Goal: Find specific page/section: Find specific page/section

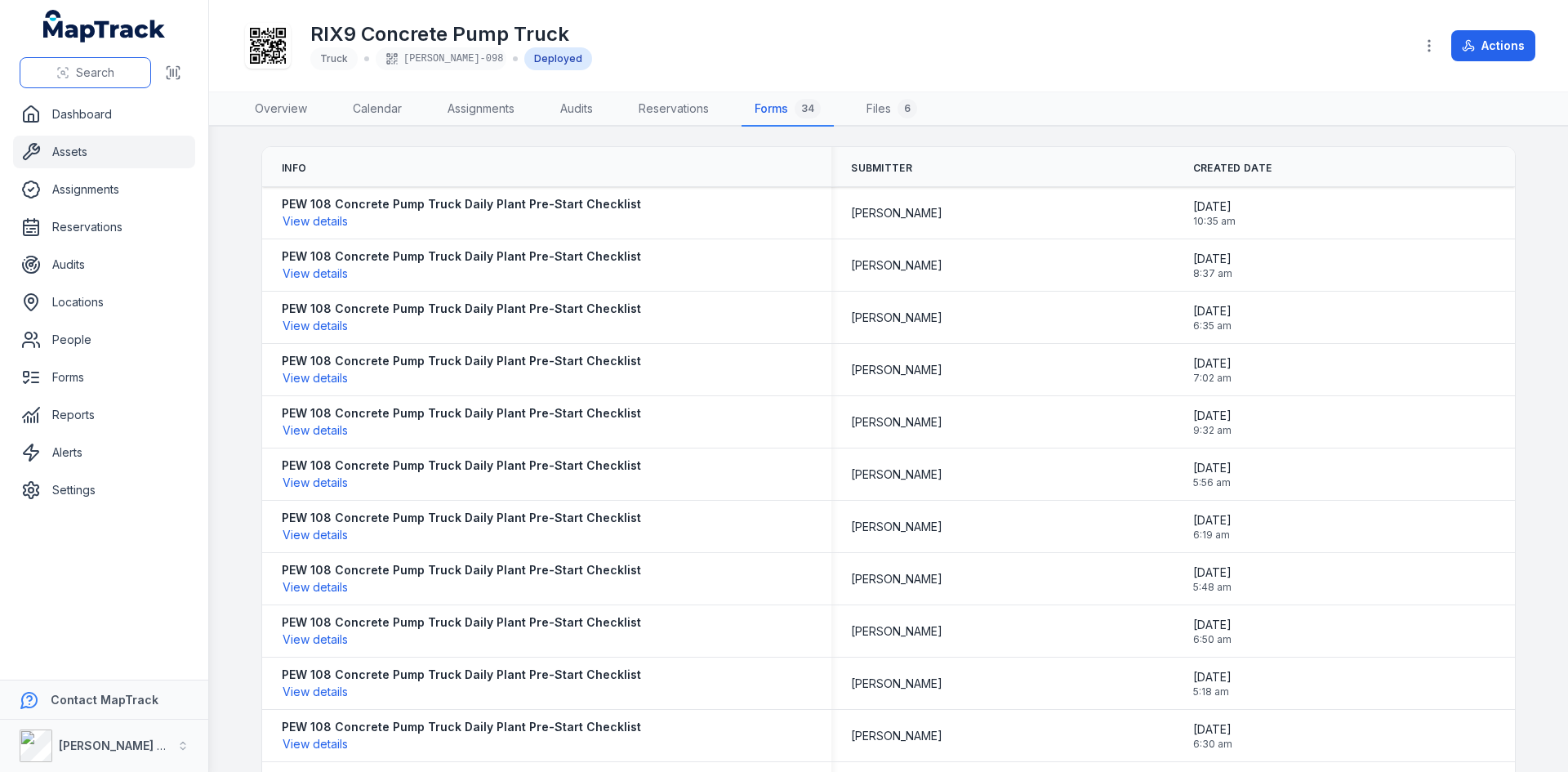
click at [75, 63] on button "Search" at bounding box center [85, 72] width 131 height 31
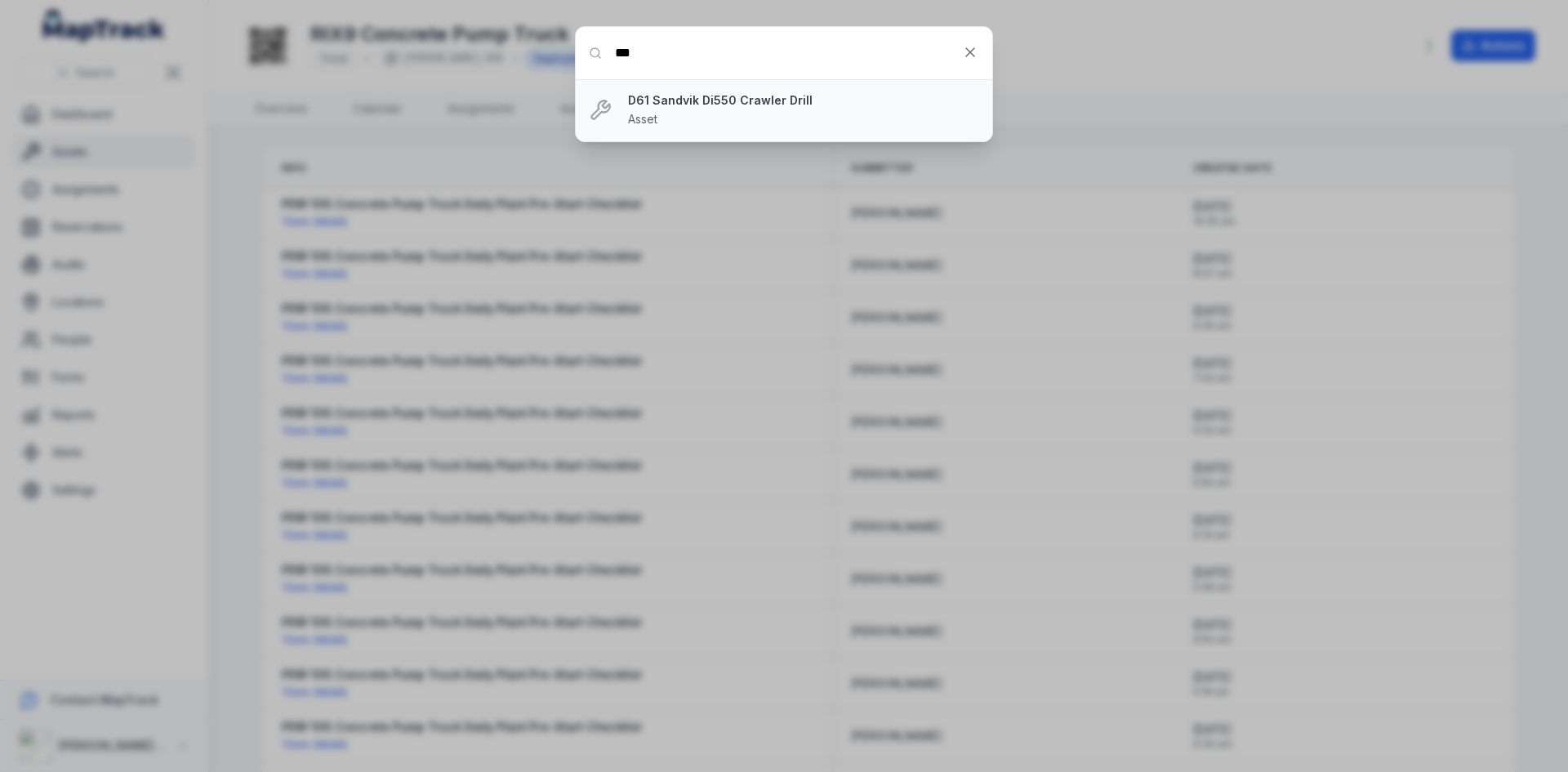
type input "***"
click at [704, 114] on div "D61 Sandvik Di550 Crawler Drill Asset" at bounding box center [803, 110] width 351 height 36
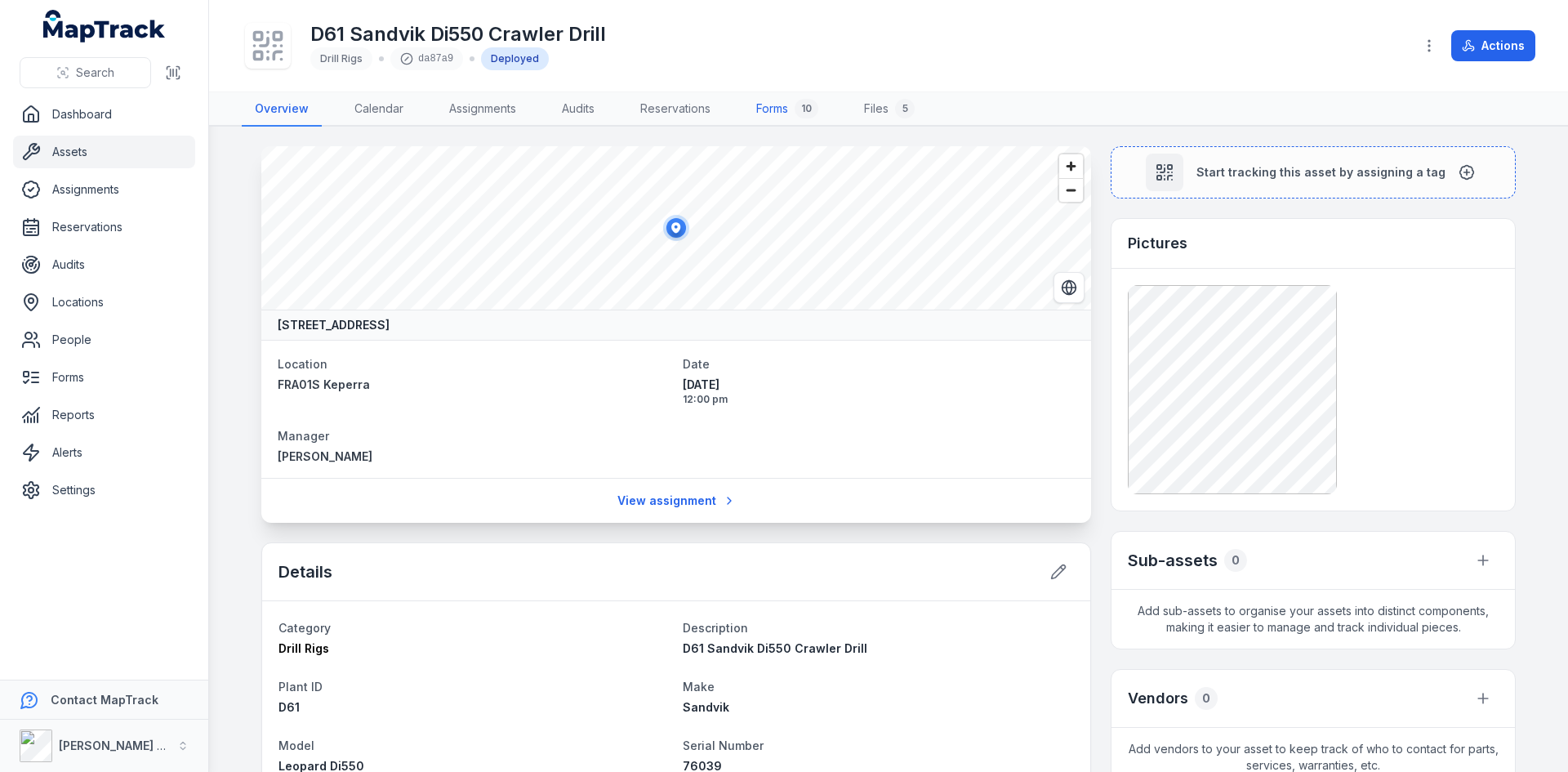
click at [775, 111] on link "Forms 10" at bounding box center [787, 109] width 89 height 34
